Goal: Task Accomplishment & Management: Use online tool/utility

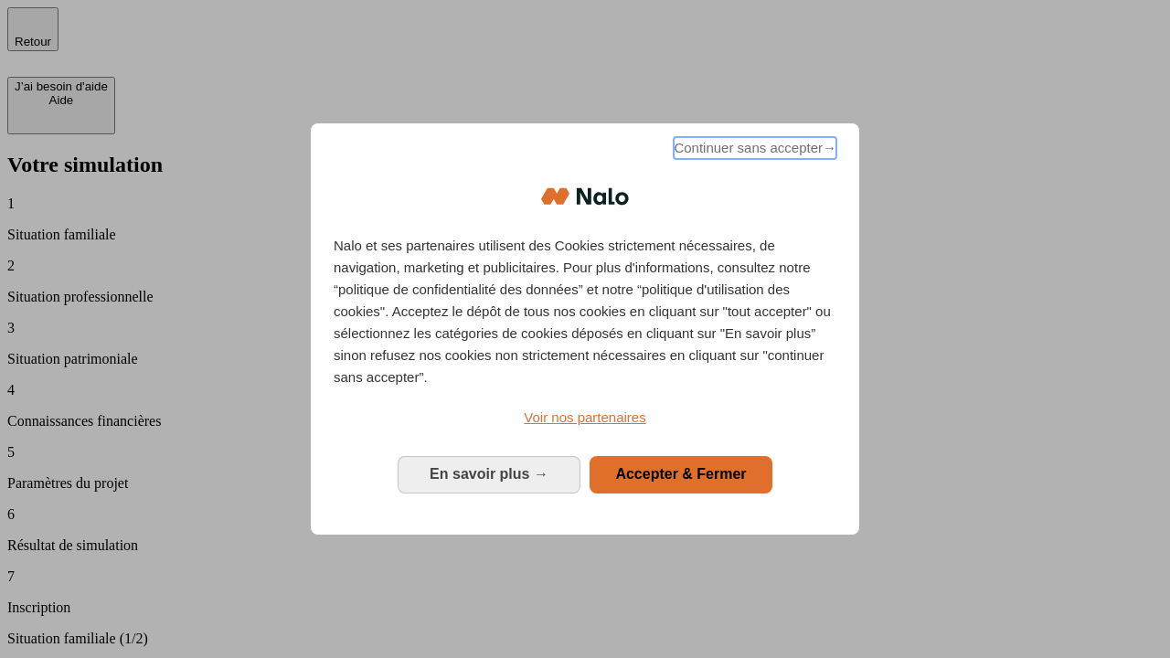
click at [753, 151] on span "Continuer sans accepter →" at bounding box center [754, 148] width 163 height 22
